Goal: Download file/media

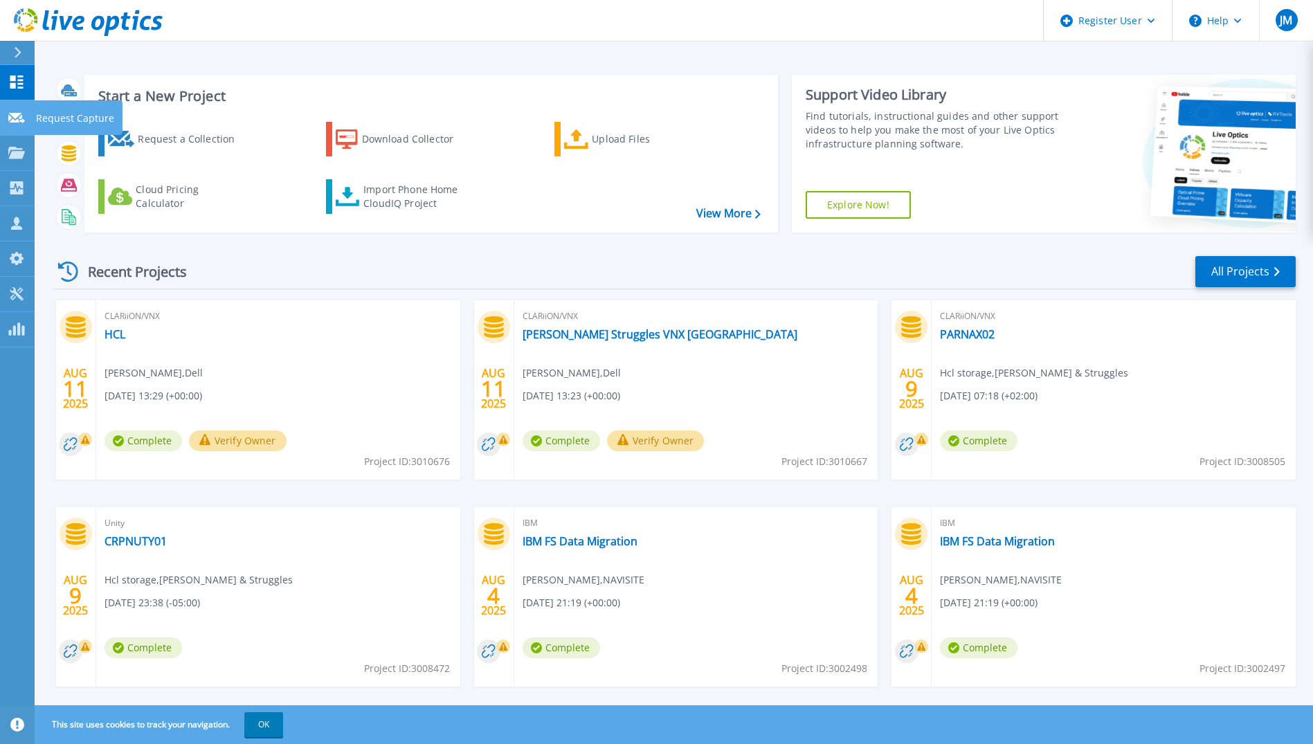
click at [25, 118] on link "Request Capture Request Capture" at bounding box center [17, 117] width 35 height 35
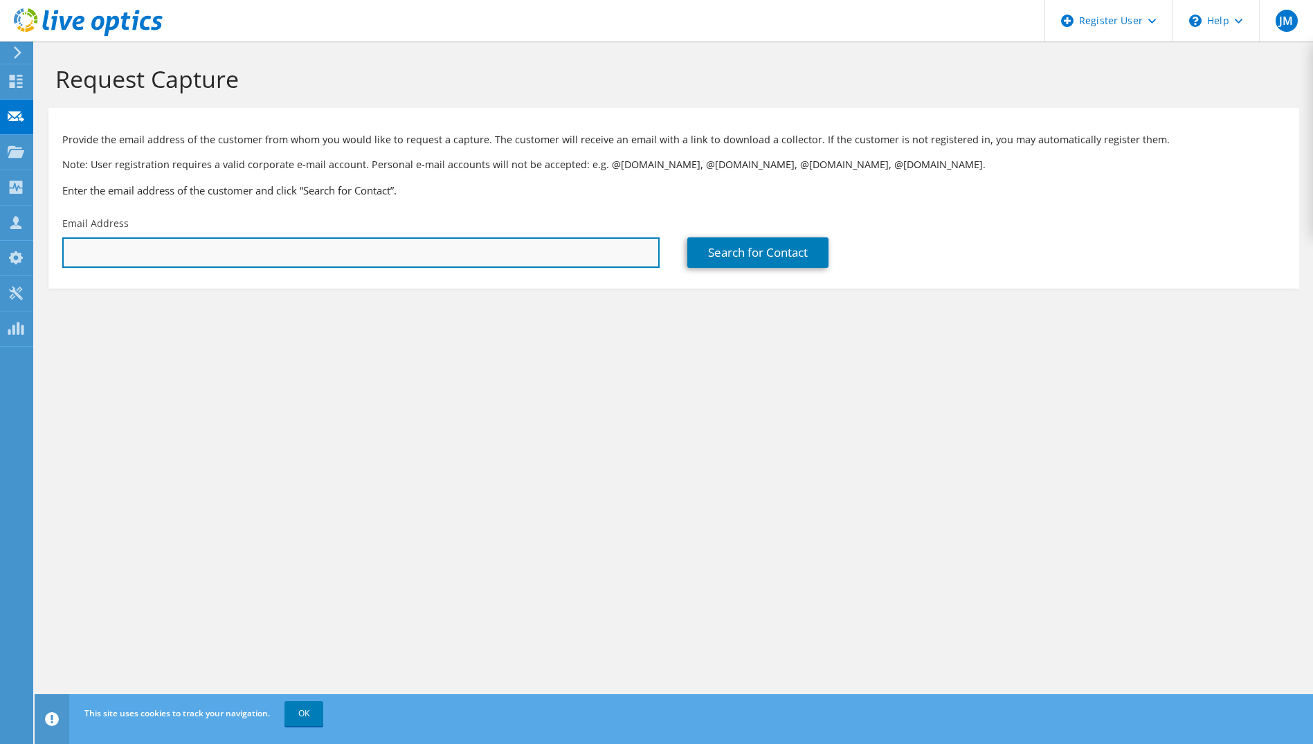
click at [212, 264] on input "text" at bounding box center [360, 252] width 597 height 30
type input "j"
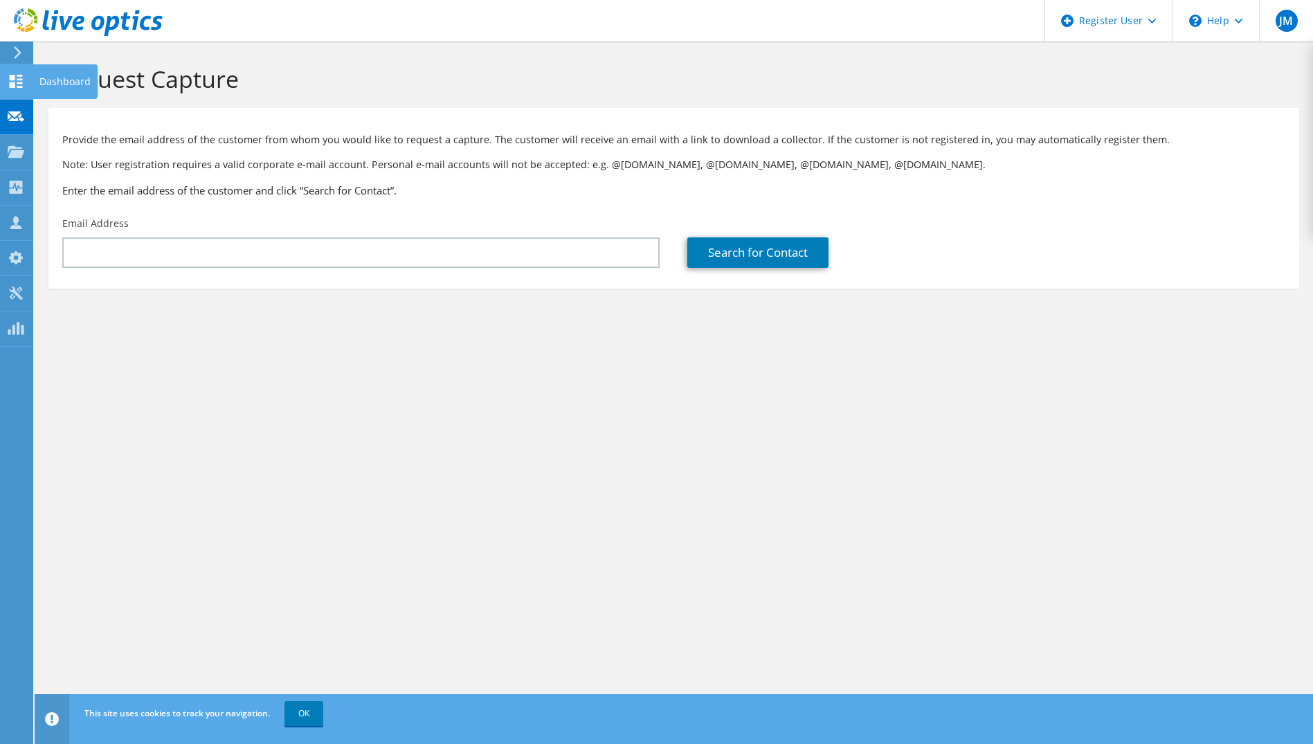
click at [9, 85] on icon at bounding box center [16, 81] width 17 height 13
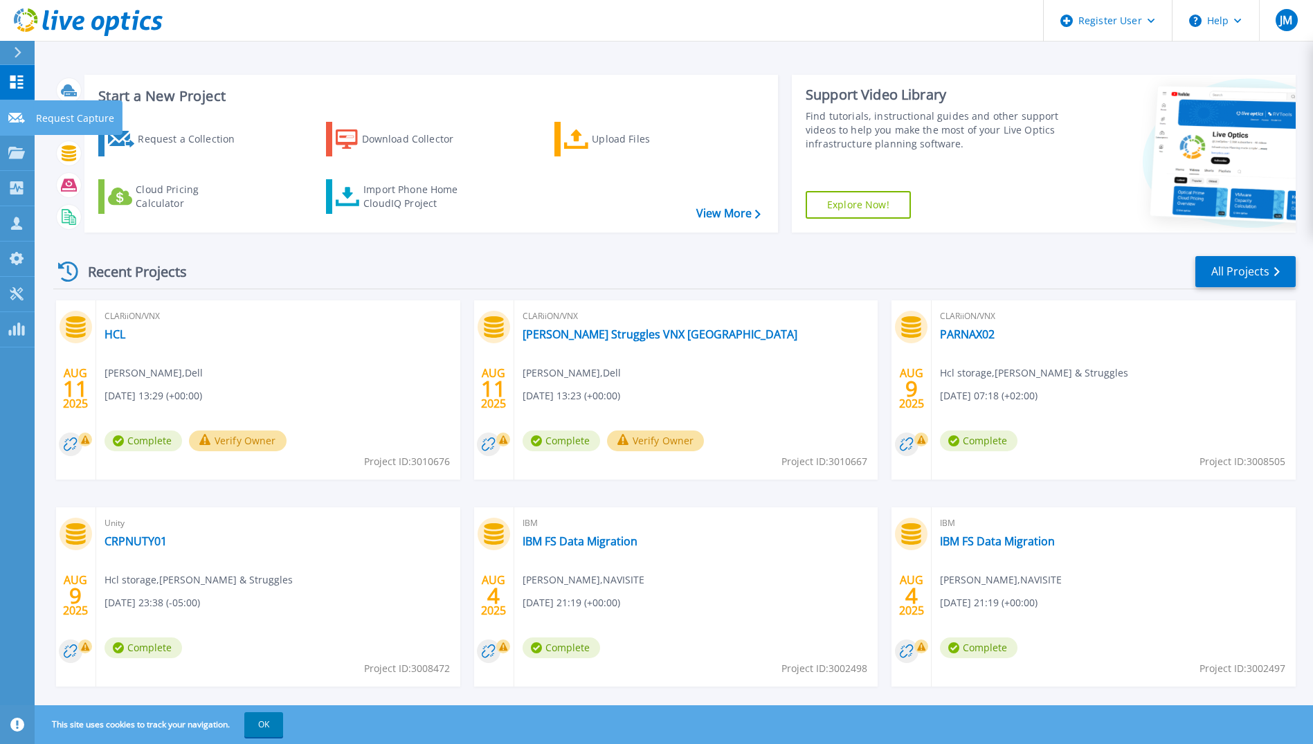
click at [9, 116] on icon at bounding box center [16, 118] width 17 height 10
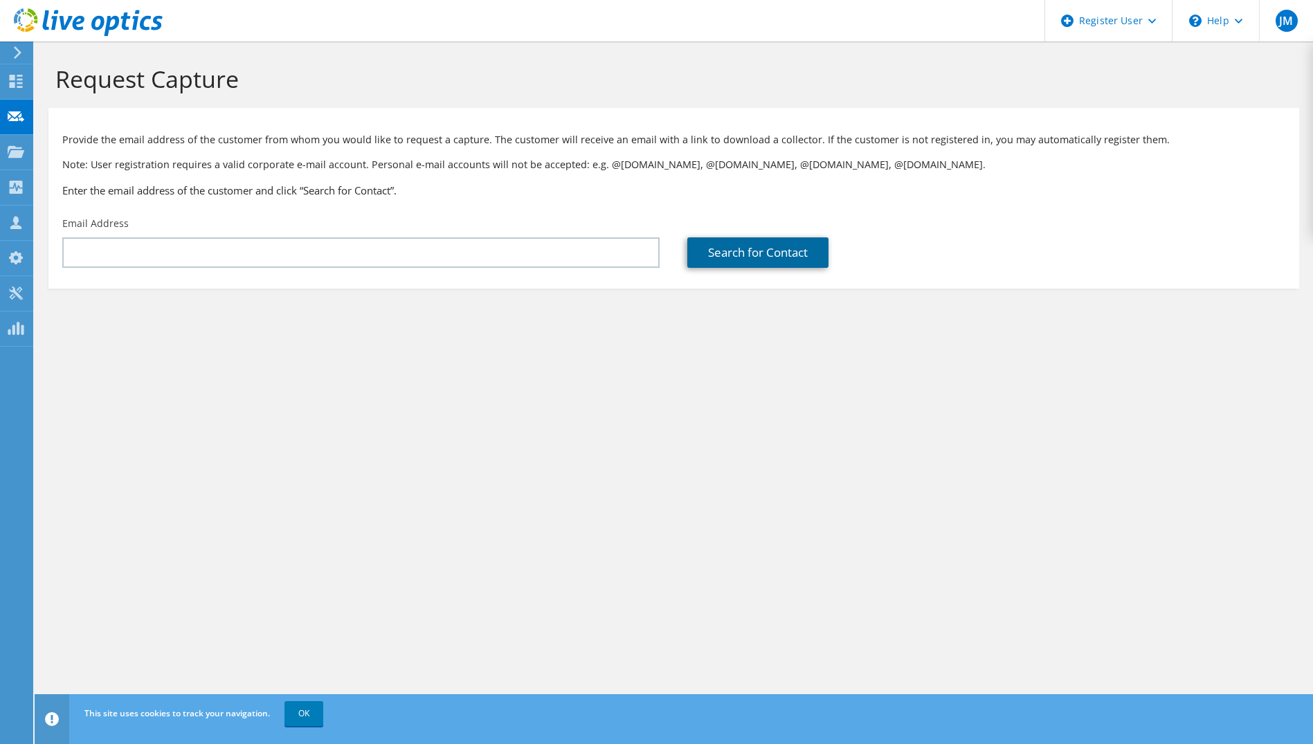
click at [746, 244] on link "Search for Contact" at bounding box center [757, 252] width 141 height 30
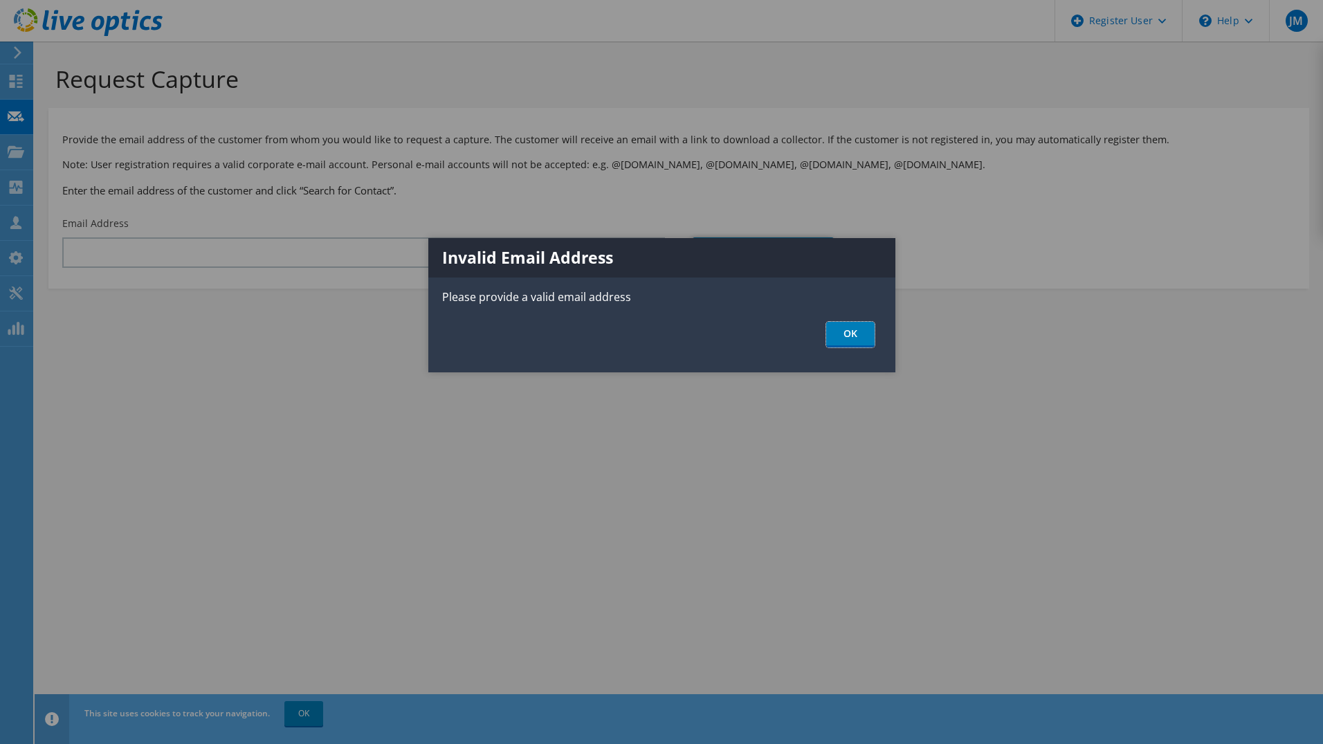
click at [834, 326] on link "OK" at bounding box center [850, 335] width 48 height 26
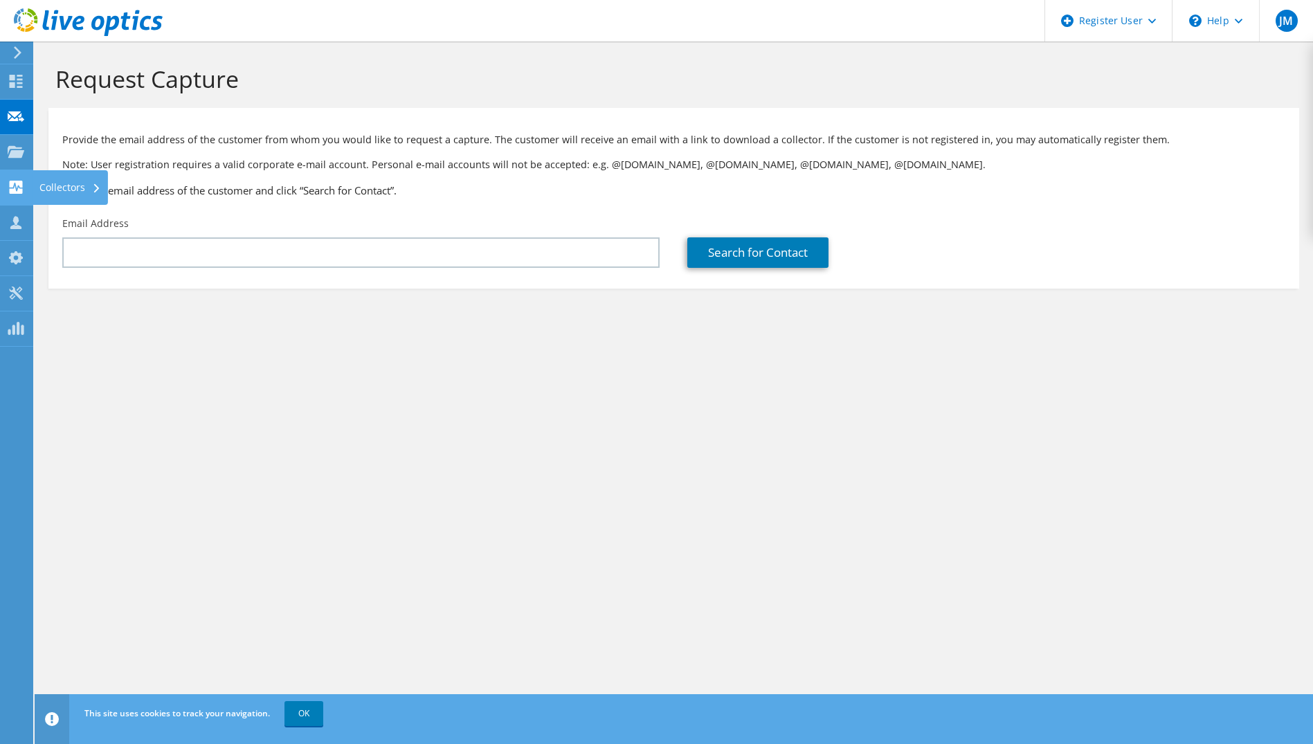
click at [60, 189] on div "Collectors" at bounding box center [70, 187] width 75 height 35
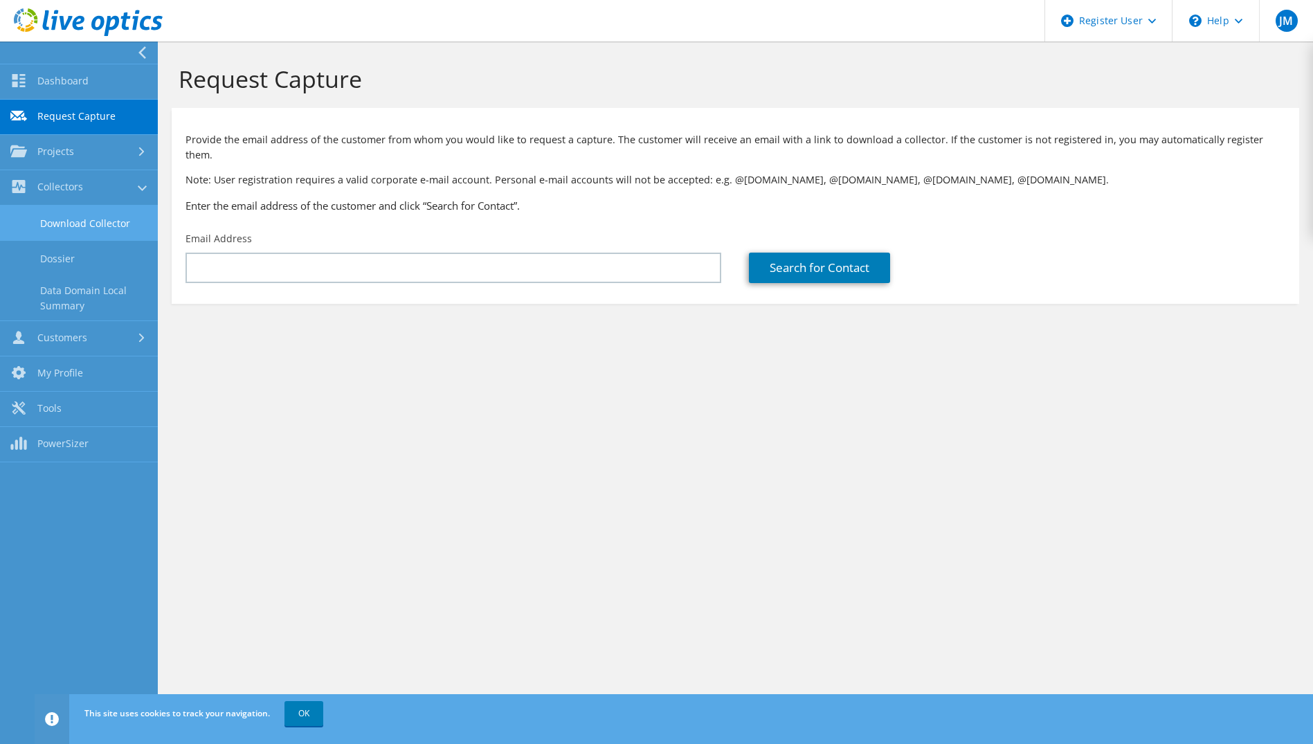
click at [75, 220] on link "Download Collector" at bounding box center [79, 223] width 158 height 35
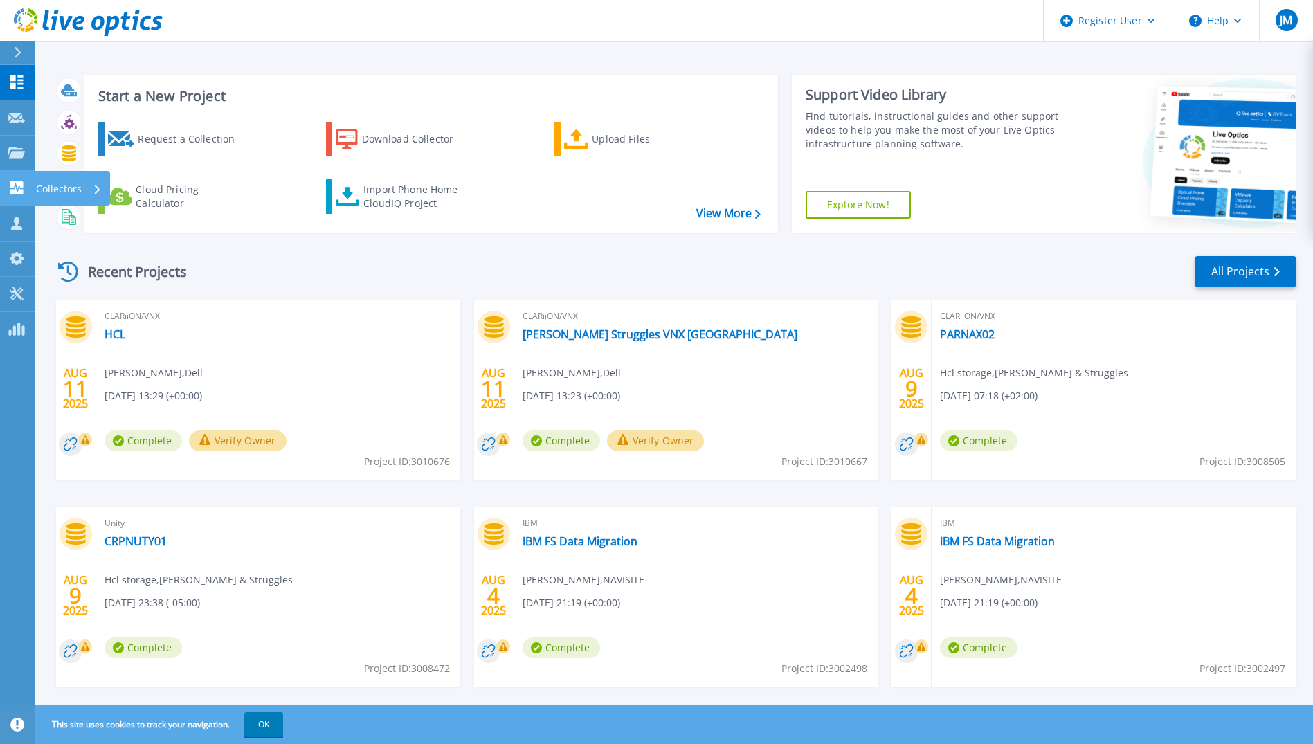
click at [17, 185] on icon at bounding box center [16, 187] width 13 height 13
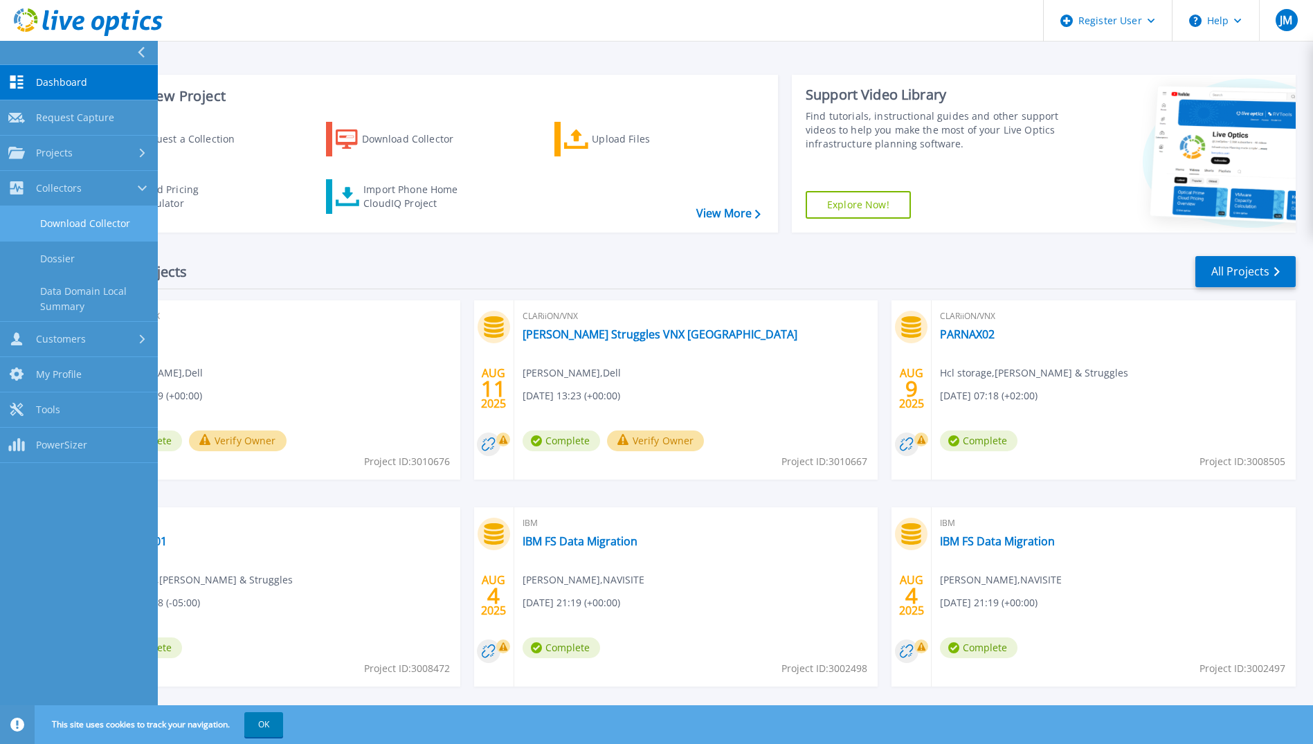
click at [59, 216] on link "Download Collector" at bounding box center [79, 223] width 158 height 35
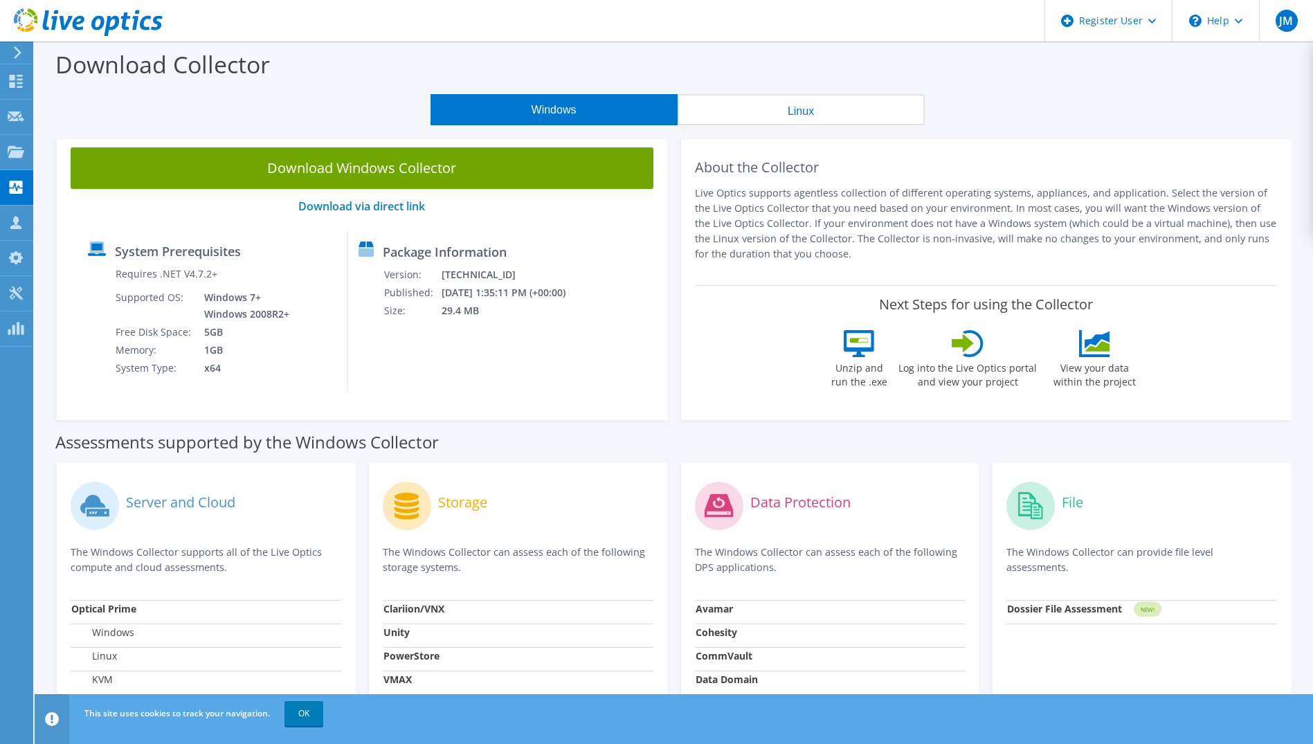
click at [749, 104] on button "Linux" at bounding box center [801, 109] width 247 height 31
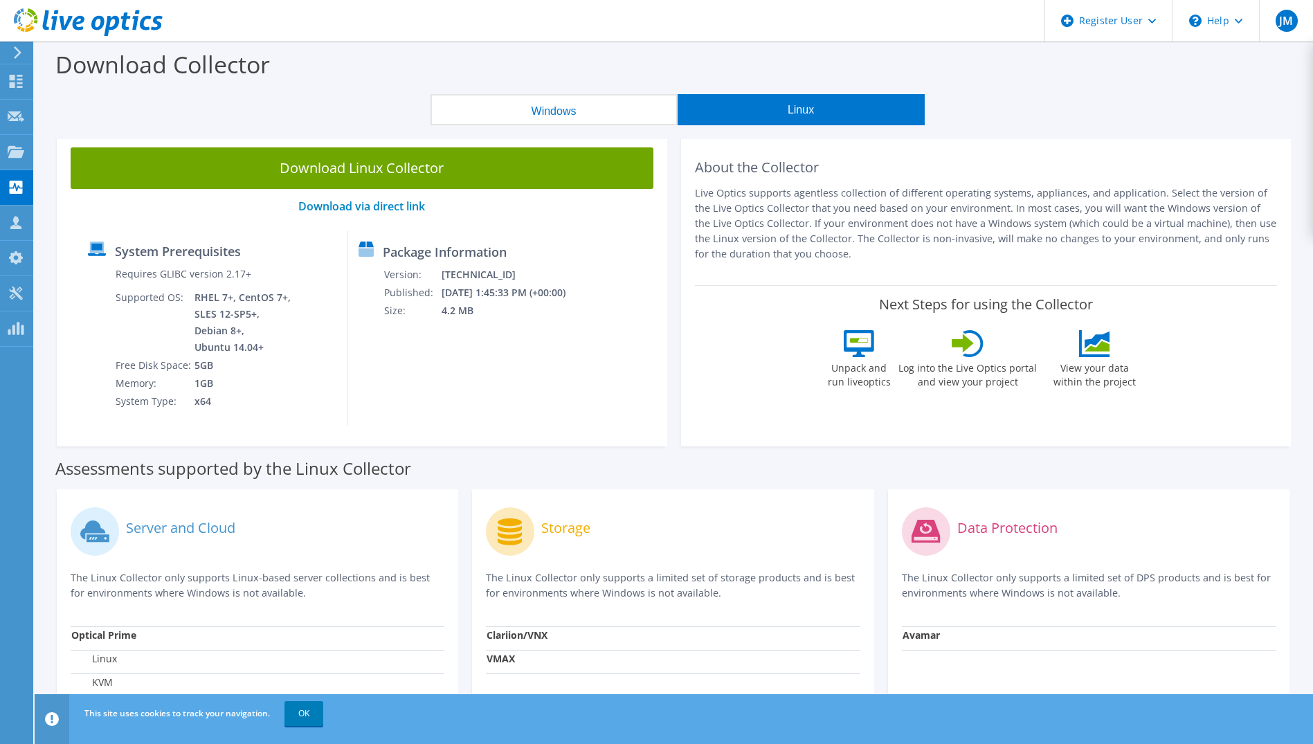
click at [581, 102] on button "Windows" at bounding box center [553, 109] width 247 height 31
